Goal: Task Accomplishment & Management: Use online tool/utility

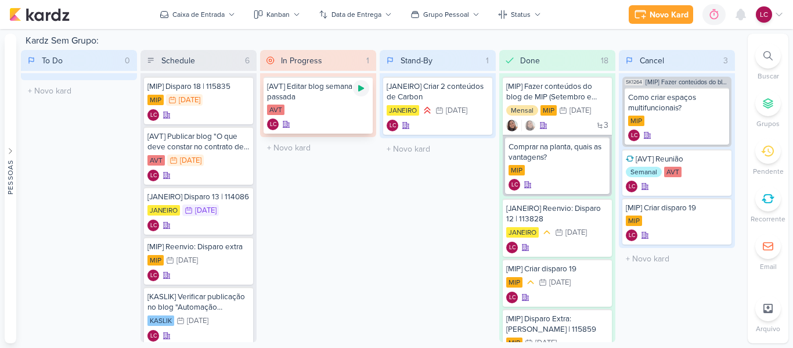
click at [360, 94] on div at bounding box center [361, 88] width 16 height 16
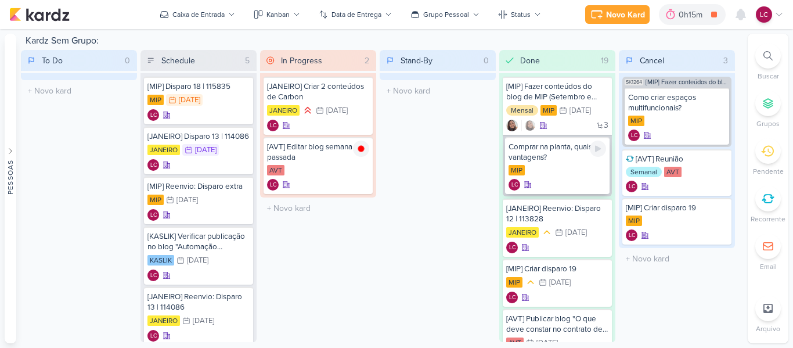
click at [571, 156] on div "Comprar na planta, quais as vantagens?" at bounding box center [558, 152] width 98 height 21
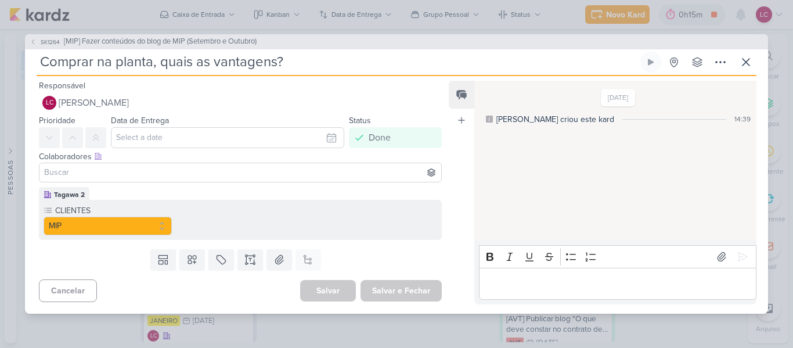
click at [285, 329] on div "SK1264 [MIP] Fazer conteúdos do blog de MIP (Setembro e Outubro) Comprar na pla…" at bounding box center [396, 174] width 793 height 348
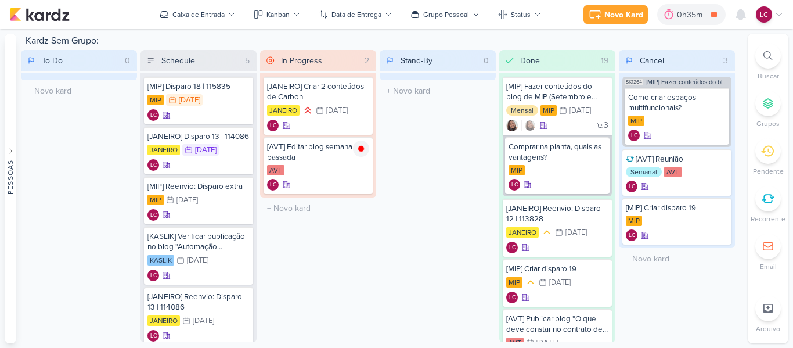
click at [783, 12] on icon at bounding box center [779, 14] width 9 height 9
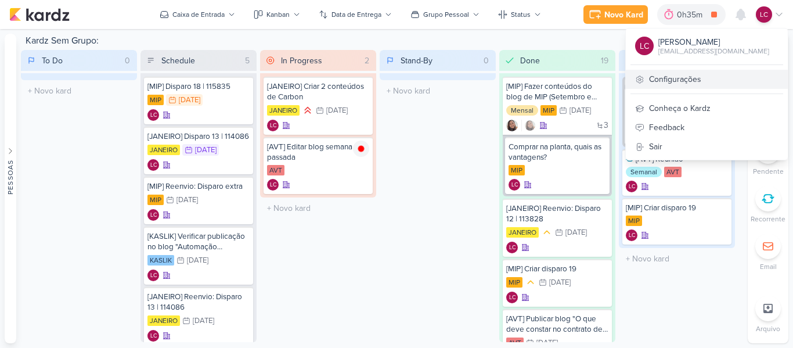
click at [694, 70] on link "Configurações" at bounding box center [707, 79] width 162 height 19
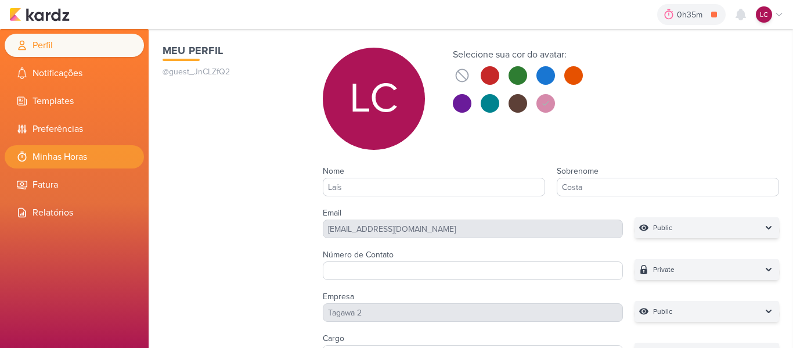
click at [59, 155] on li "Minhas Horas" at bounding box center [74, 156] width 139 height 23
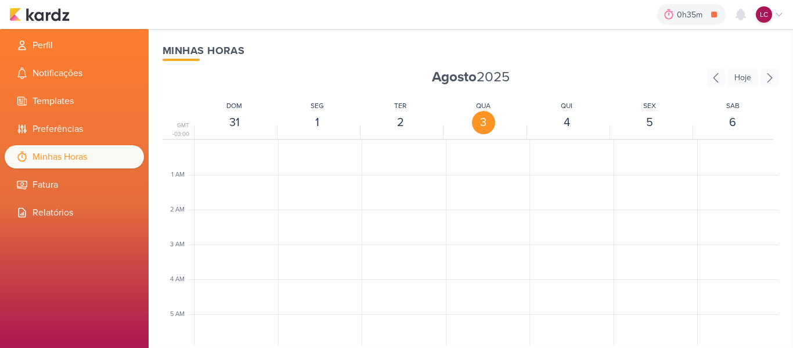
scroll to position [274, 0]
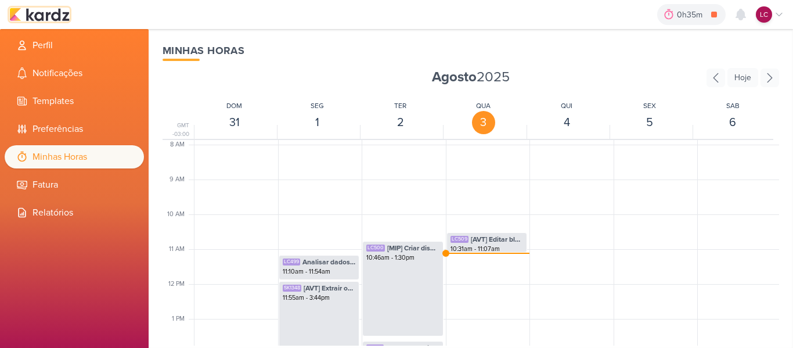
click at [23, 12] on img at bounding box center [39, 15] width 60 height 14
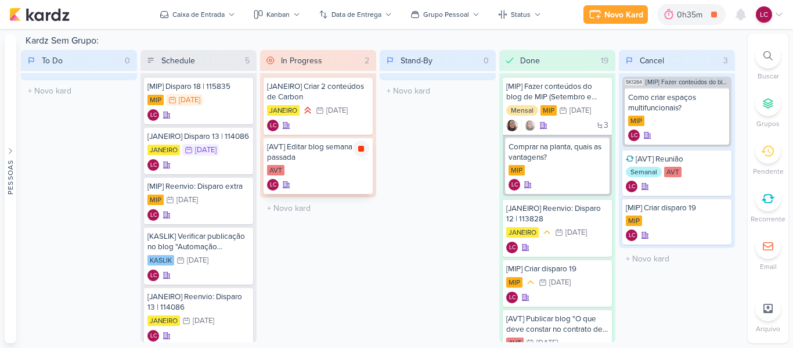
click at [364, 150] on icon at bounding box center [361, 149] width 6 height 6
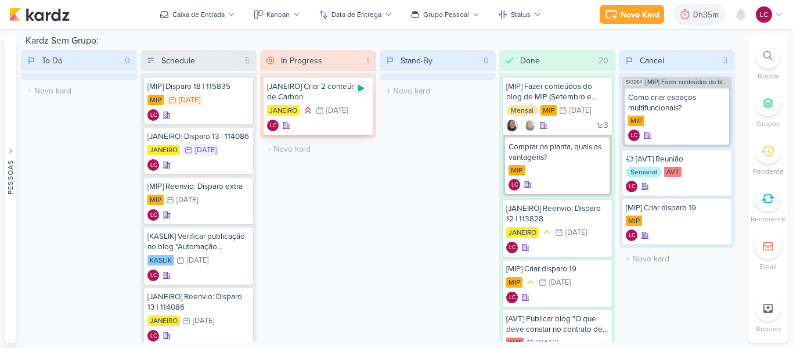
click at [361, 89] on icon at bounding box center [361, 88] width 6 height 6
